Goal: Information Seeking & Learning: Learn about a topic

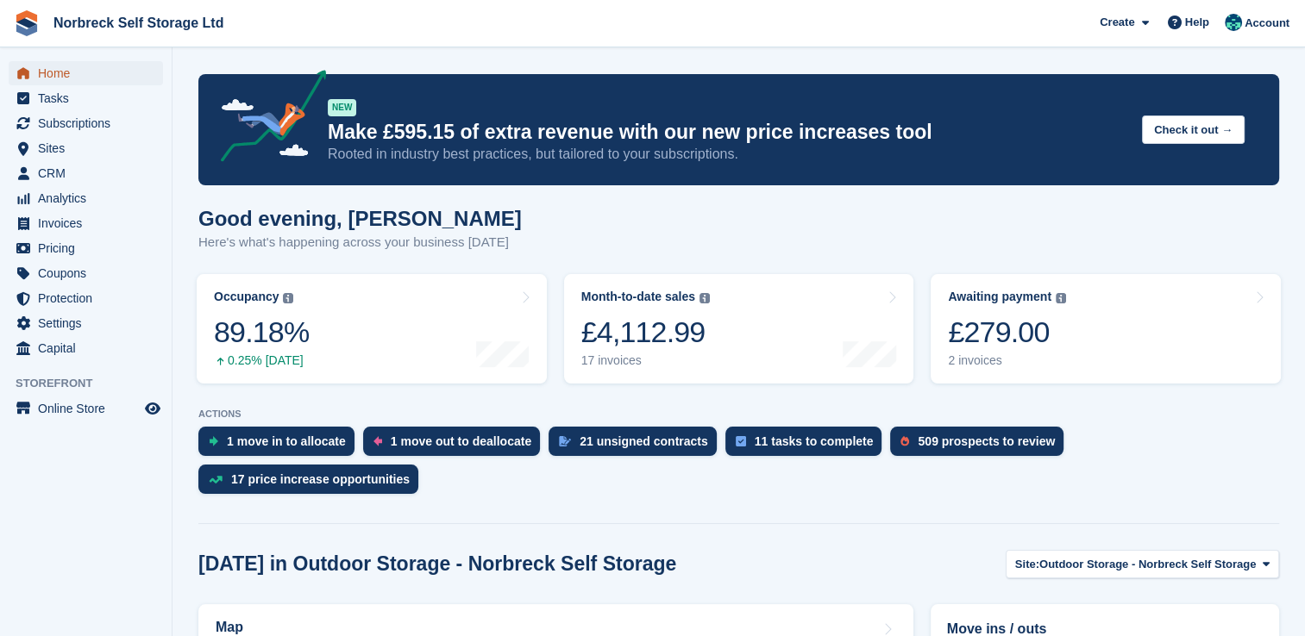
click at [35, 76] on link "Home" at bounding box center [86, 73] width 154 height 24
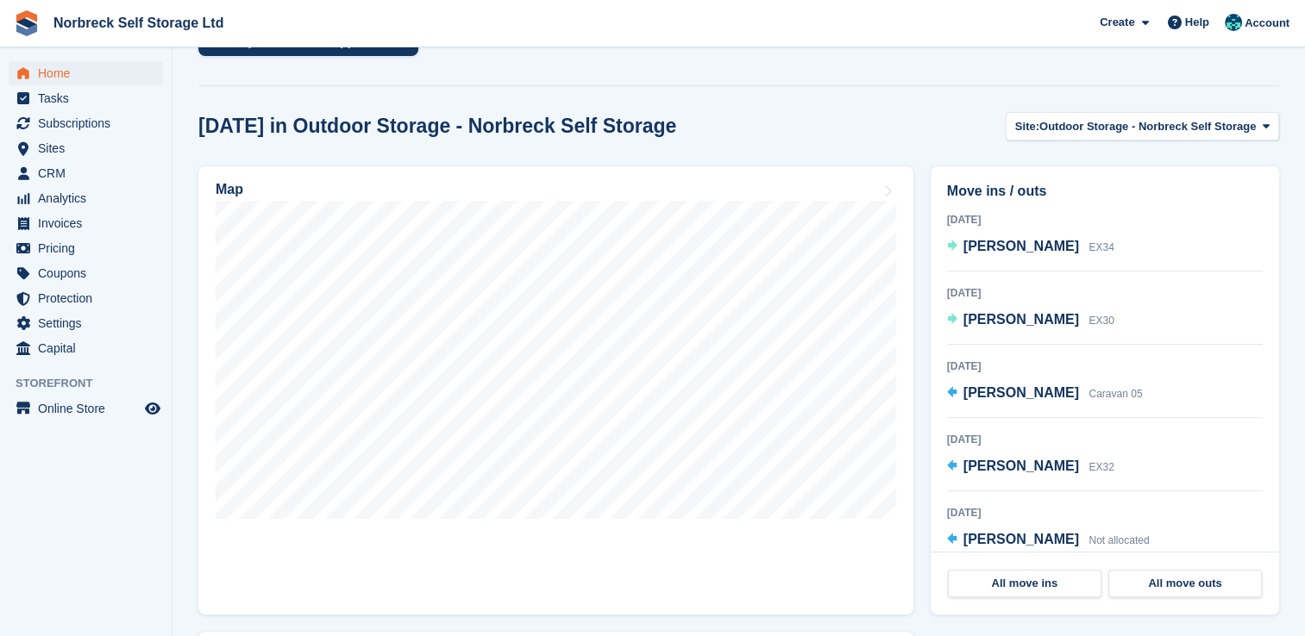
scroll to position [435, 0]
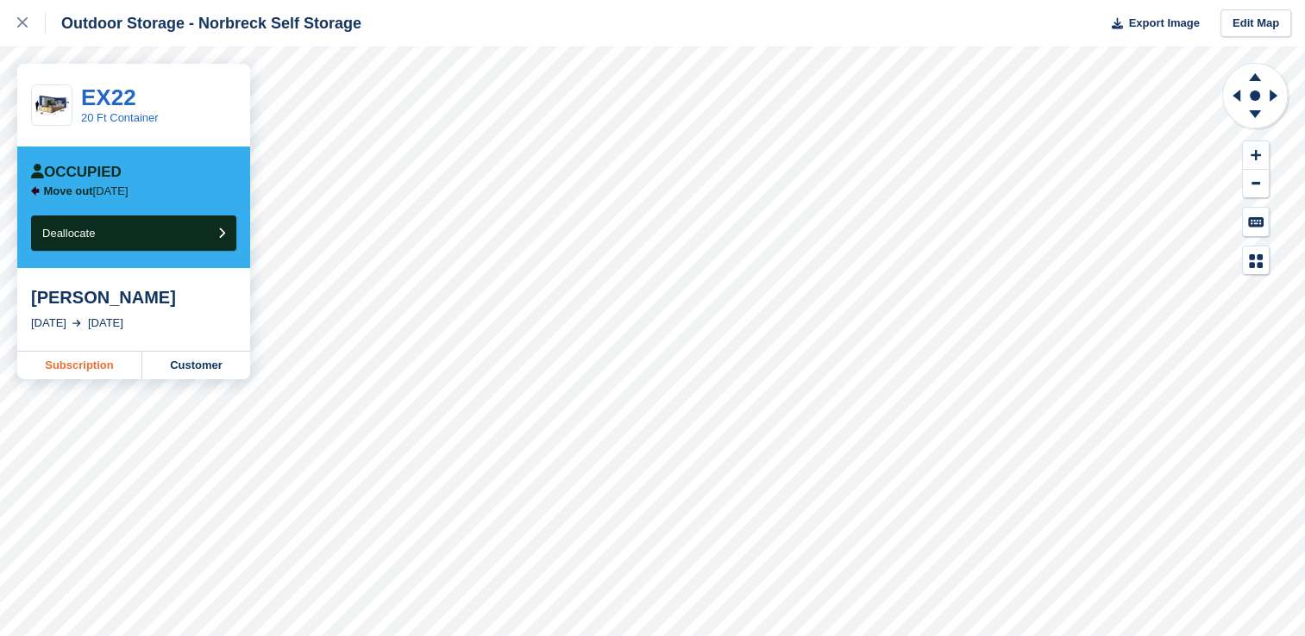
click at [102, 362] on link "Subscription" at bounding box center [79, 366] width 125 height 28
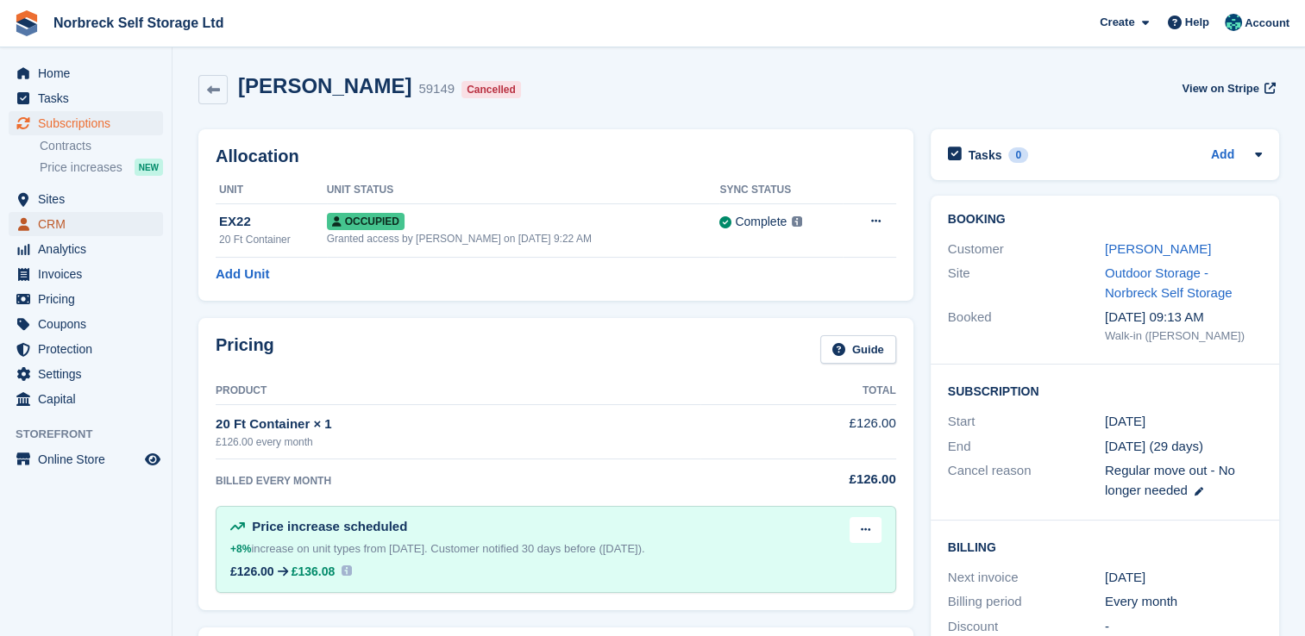
click at [42, 226] on span "CRM" at bounding box center [89, 224] width 103 height 24
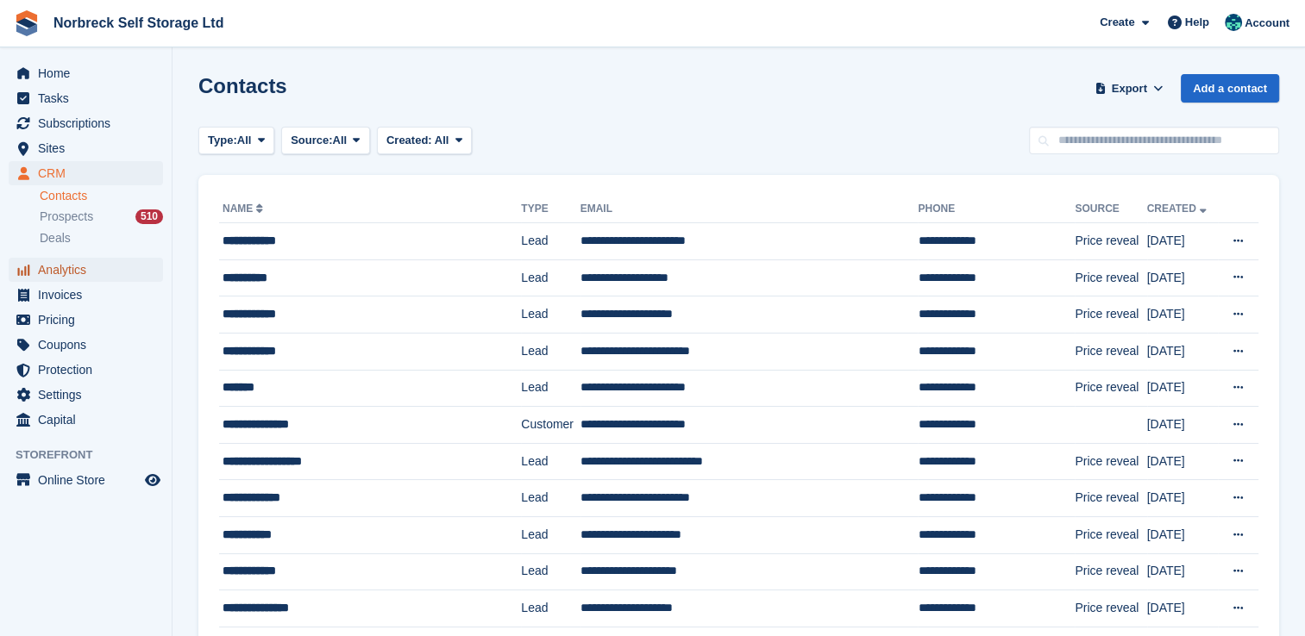
click at [61, 275] on span "Analytics" at bounding box center [89, 270] width 103 height 24
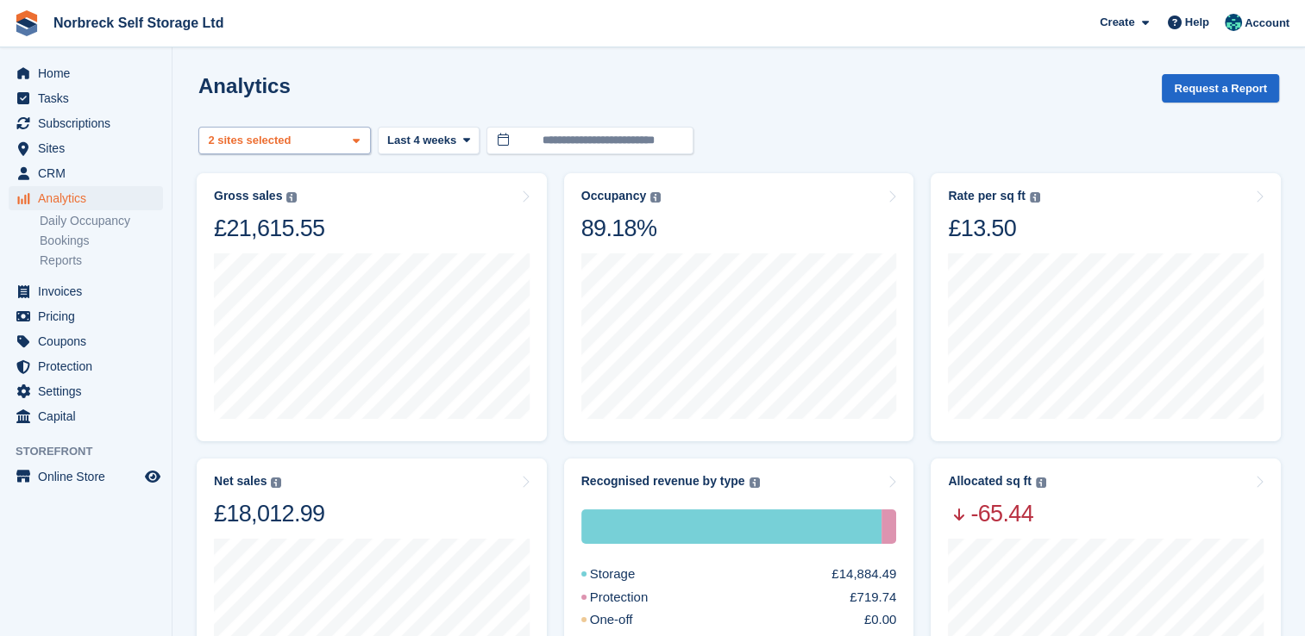
click at [360, 141] on span at bounding box center [356, 142] width 14 height 14
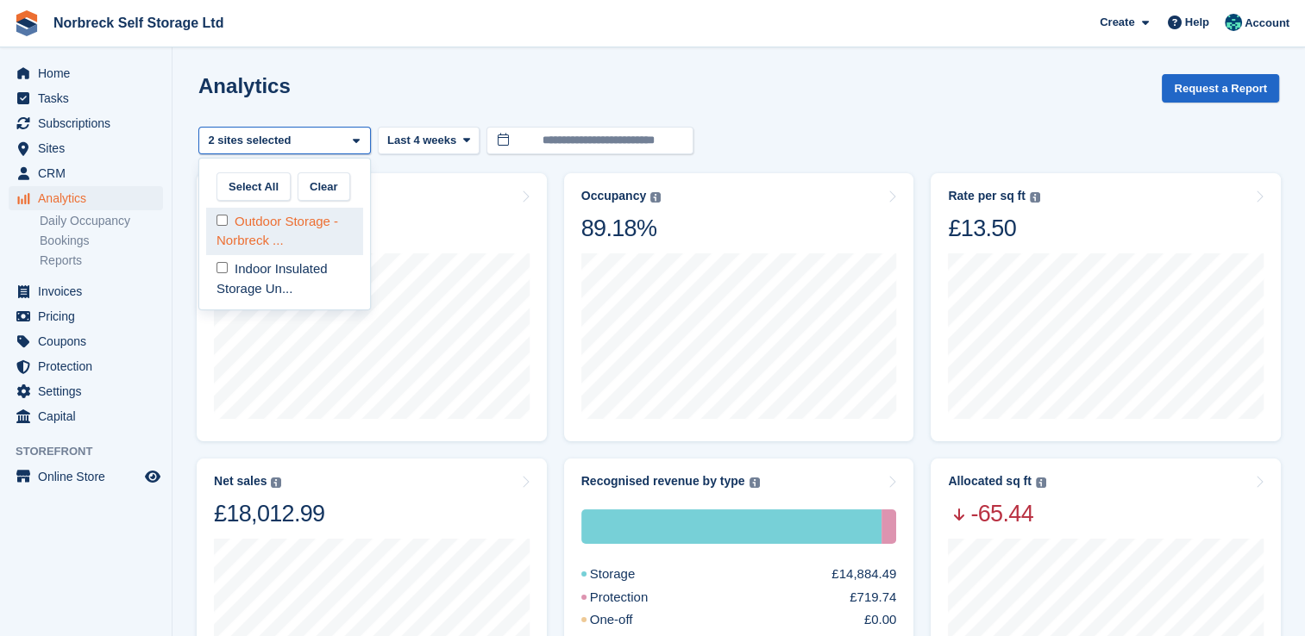
click at [322, 233] on div "Outdoor Storage - Norbreck ..." at bounding box center [284, 231] width 157 height 47
select select "****"
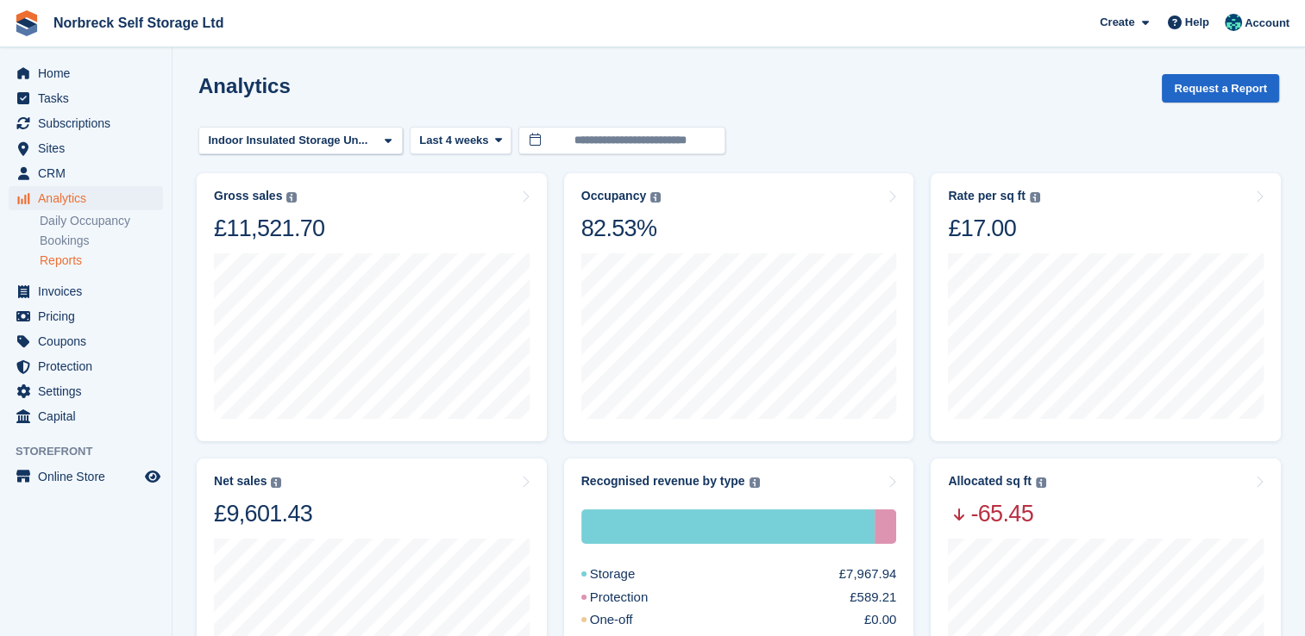
click at [76, 263] on link "Reports" at bounding box center [101, 261] width 123 height 16
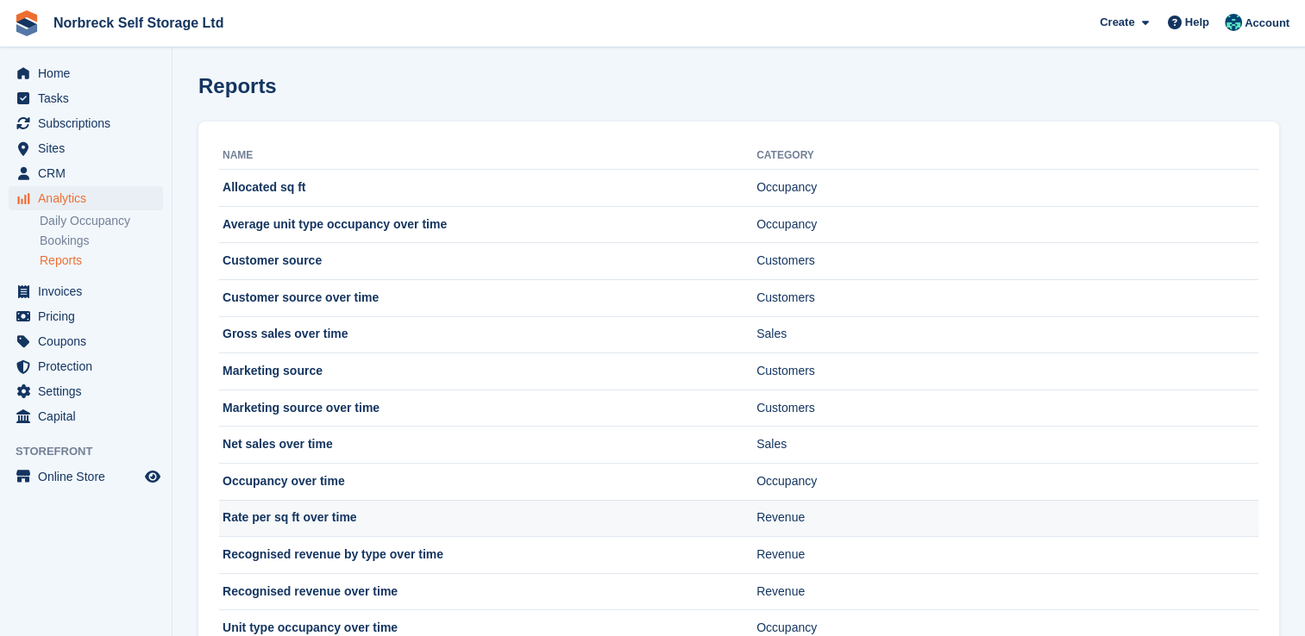
click at [284, 520] on td "Rate per sq ft over time" at bounding box center [487, 518] width 537 height 37
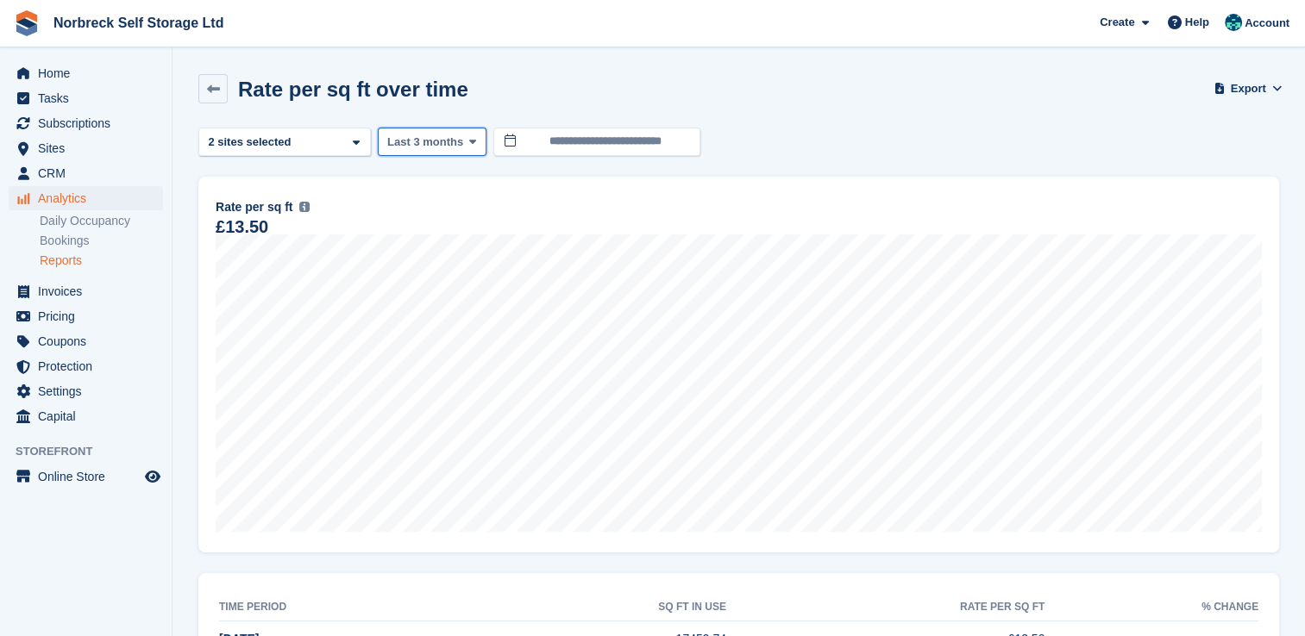
click at [469, 140] on icon at bounding box center [472, 141] width 7 height 11
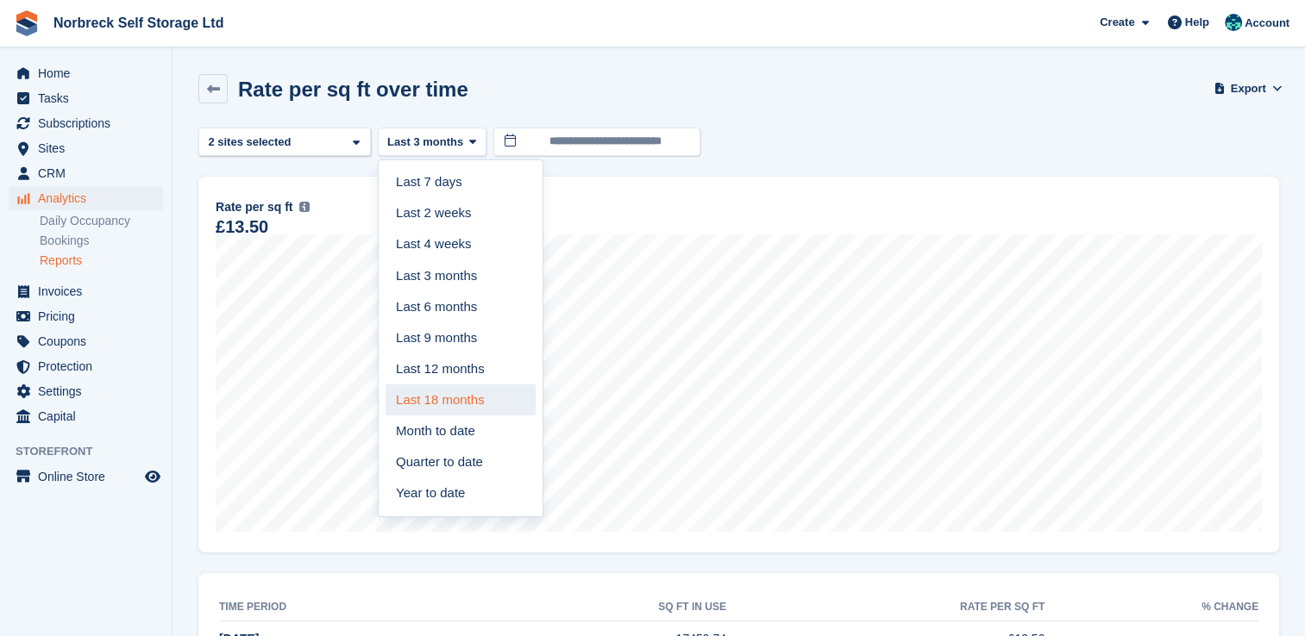
click at [466, 397] on link "Last 18 months" at bounding box center [460, 400] width 150 height 31
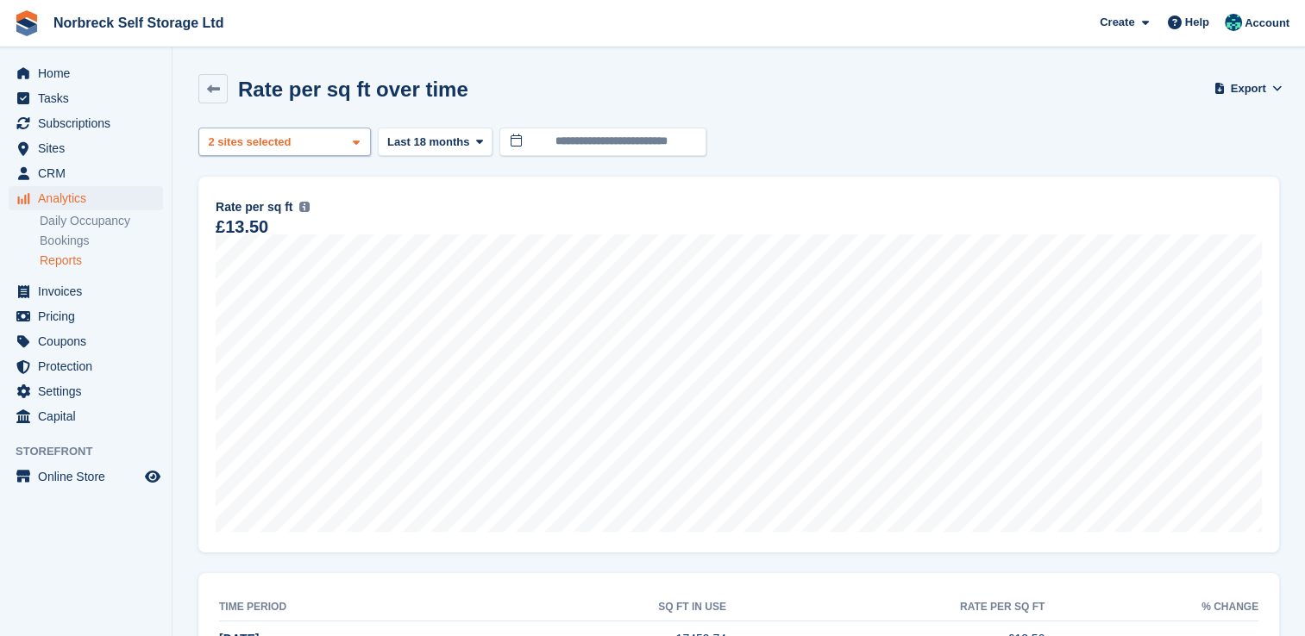
click at [355, 144] on icon at bounding box center [356, 142] width 7 height 11
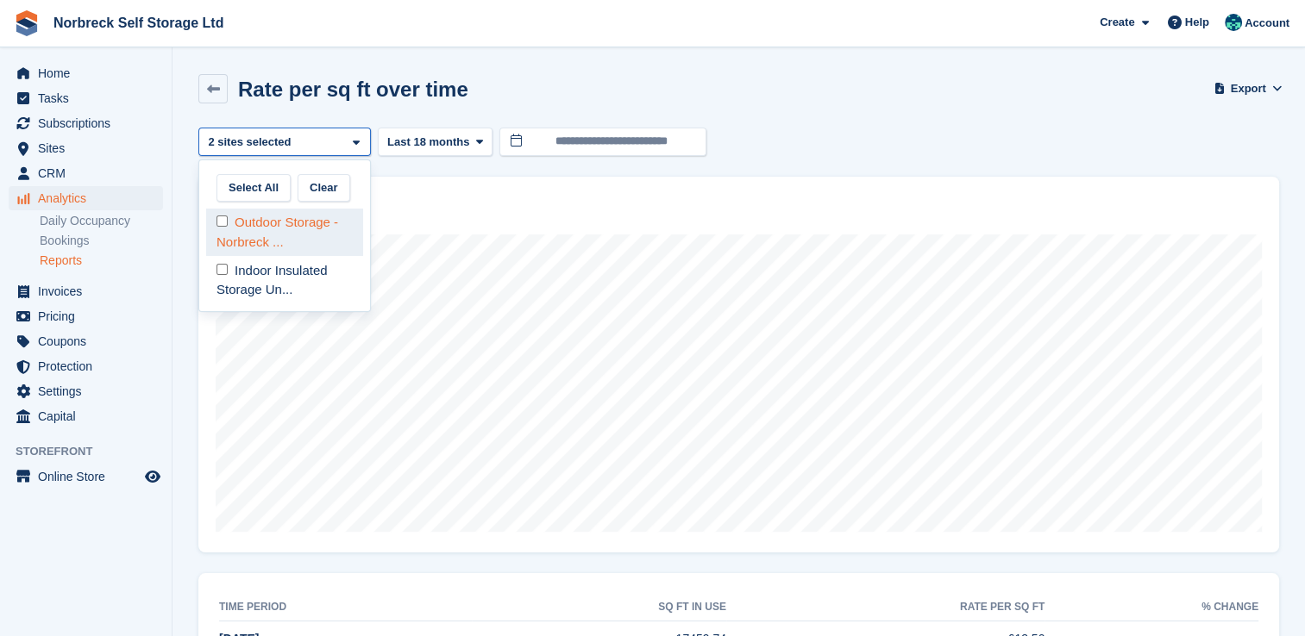
click at [312, 236] on div "Outdoor Storage - Norbreck ..." at bounding box center [284, 232] width 157 height 47
select select "****"
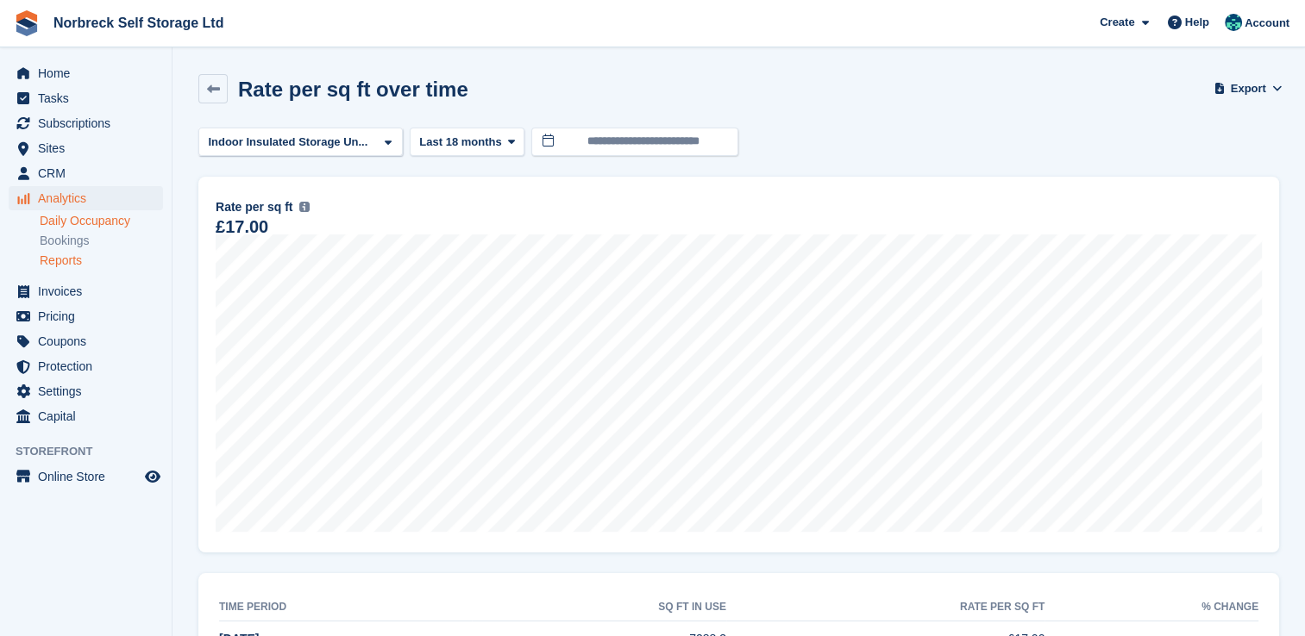
click at [76, 220] on link "Daily Occupancy" at bounding box center [101, 221] width 123 height 16
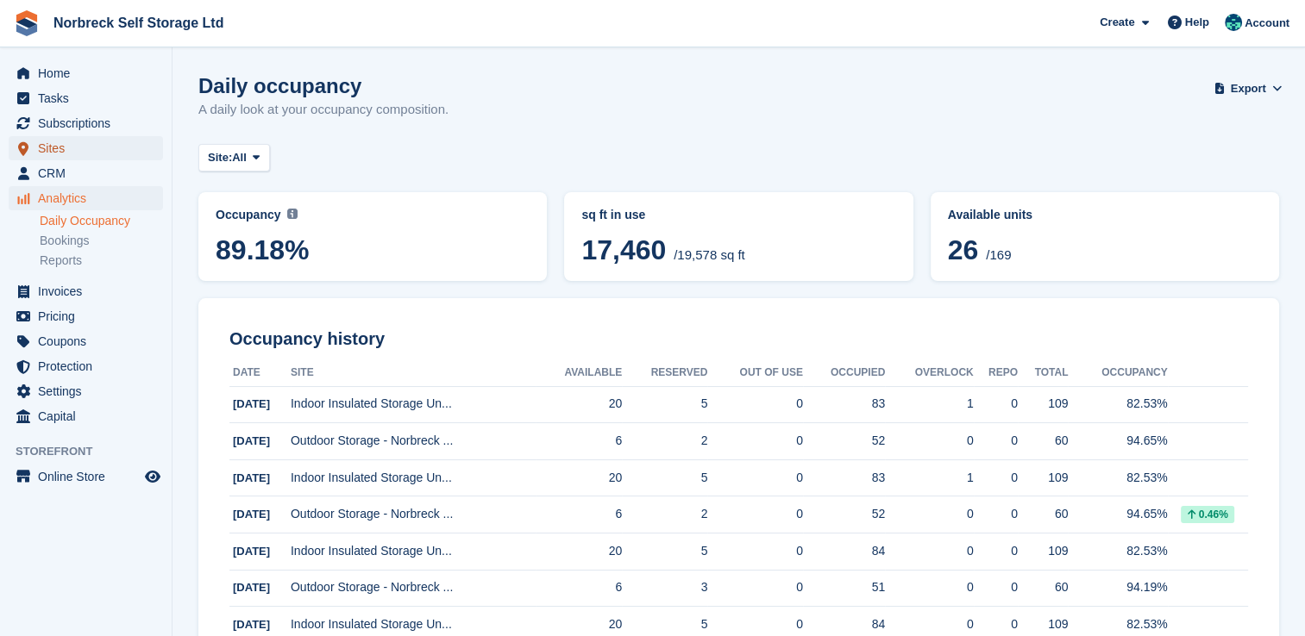
click at [53, 153] on span "Sites" at bounding box center [89, 148] width 103 height 24
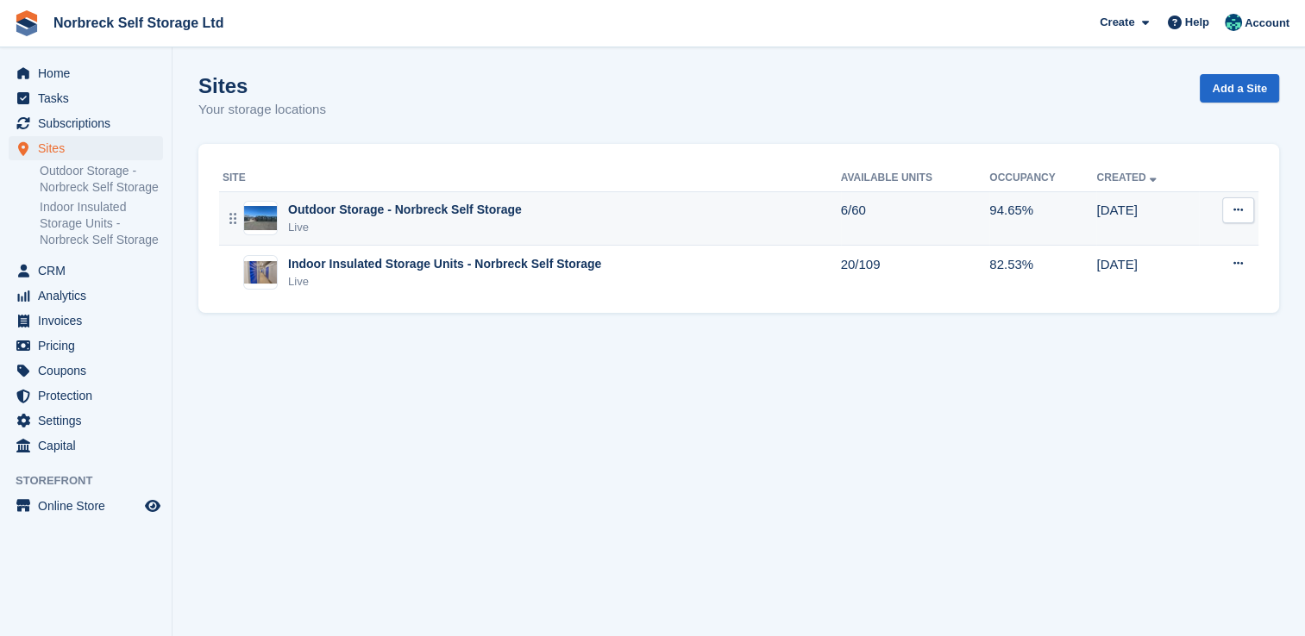
click at [348, 201] on div "Outdoor Storage - Norbreck Self Storage" at bounding box center [405, 210] width 234 height 18
